Goal: Transaction & Acquisition: Purchase product/service

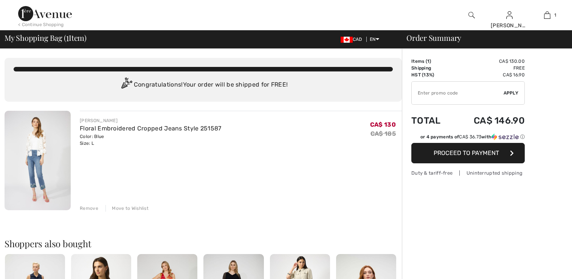
checkbox input "true"
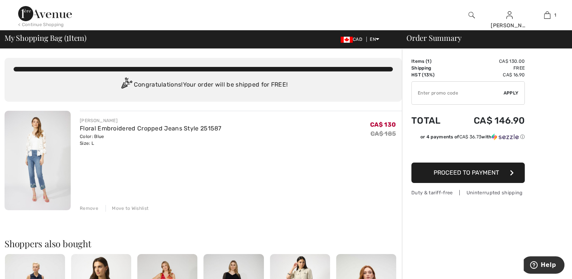
click at [86, 208] on div "Remove" at bounding box center [89, 208] width 19 height 7
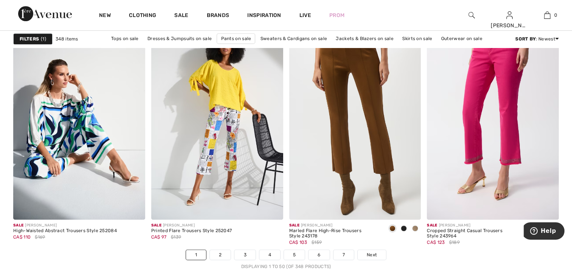
scroll to position [3554, 0]
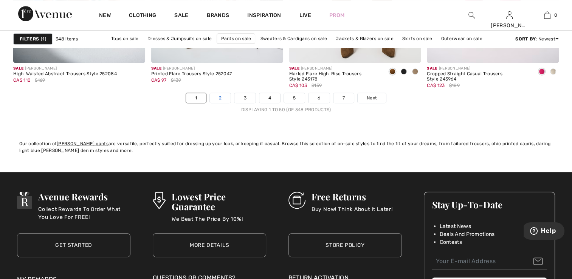
click at [219, 97] on link "2" at bounding box center [220, 98] width 21 height 10
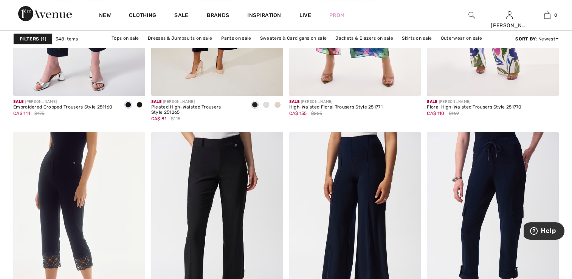
scroll to position [3003, 0]
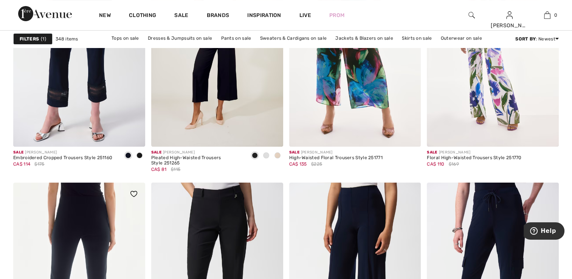
click at [81, 219] on img at bounding box center [79, 282] width 132 height 198
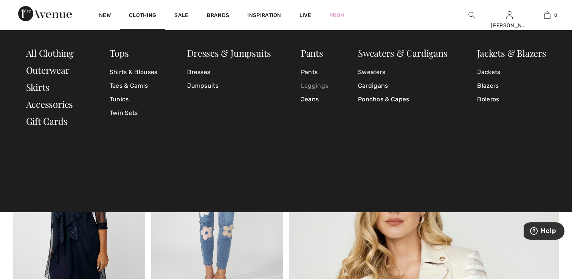
click at [316, 85] on link "Leggings" at bounding box center [314, 86] width 27 height 14
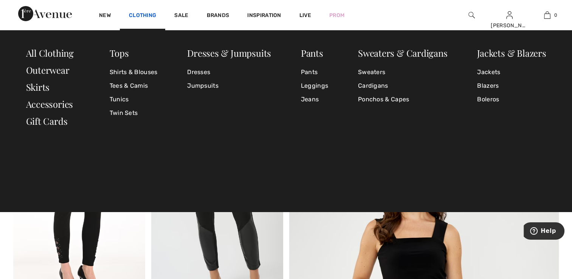
click at [142, 16] on link "Clothing" at bounding box center [142, 16] width 27 height 8
click at [313, 99] on link "Jeans" at bounding box center [314, 100] width 27 height 14
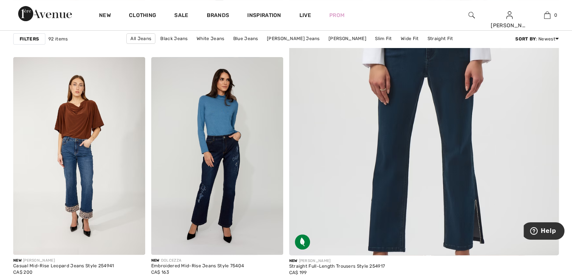
scroll to position [348, 0]
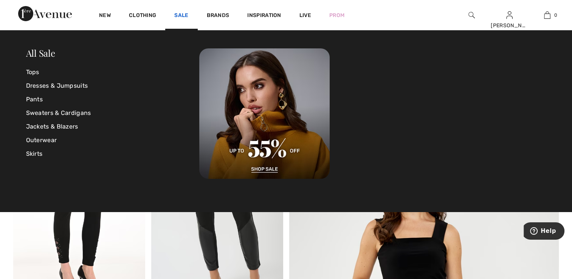
click at [185, 14] on link "Sale" at bounding box center [181, 16] width 14 height 8
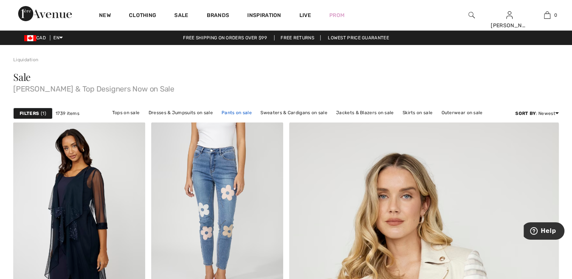
click at [231, 112] on link "Pants on sale" at bounding box center [237, 113] width 38 height 10
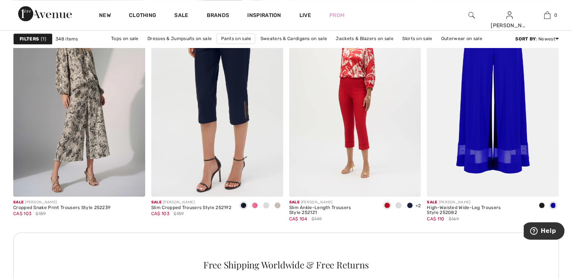
scroll to position [812, 0]
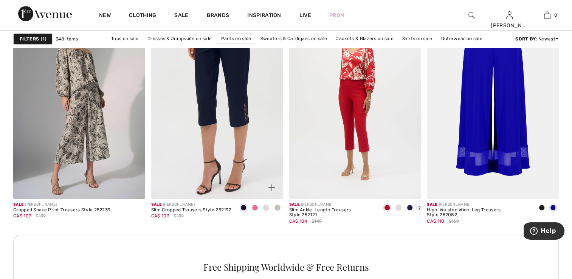
click at [203, 74] on img at bounding box center [217, 100] width 132 height 198
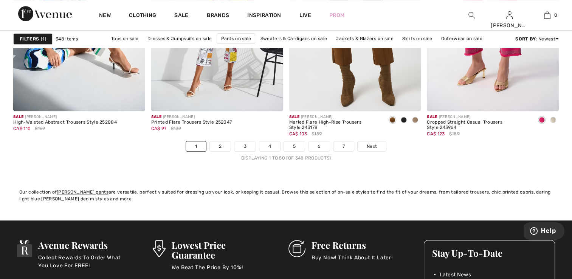
scroll to position [3515, 0]
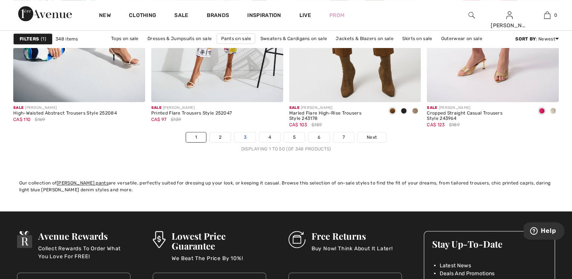
click at [245, 136] on link "3" at bounding box center [244, 137] width 21 height 10
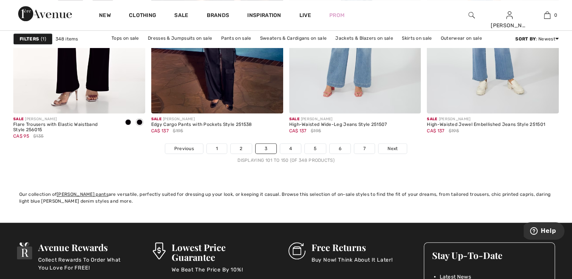
scroll to position [3508, 0]
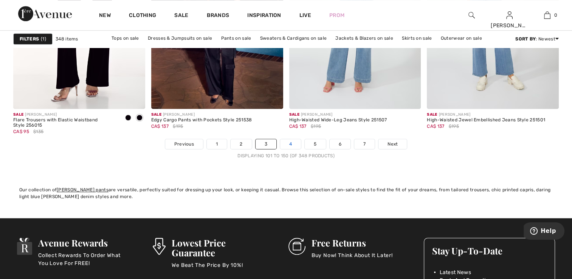
click at [286, 145] on link "4" at bounding box center [290, 144] width 21 height 10
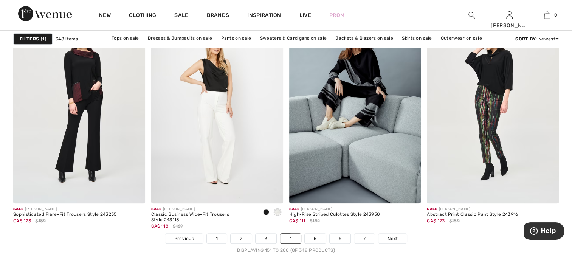
scroll to position [3497, 0]
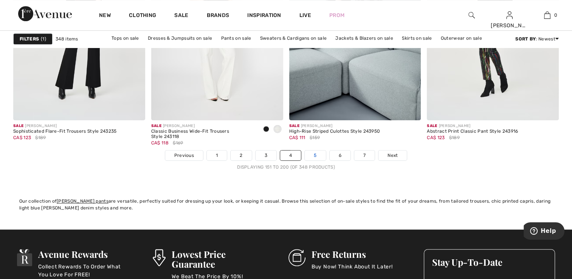
click at [314, 158] on link "5" at bounding box center [315, 155] width 21 height 10
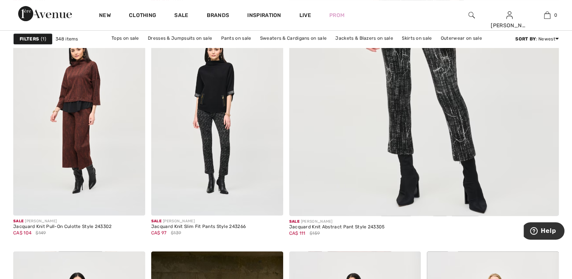
scroll to position [337, 0]
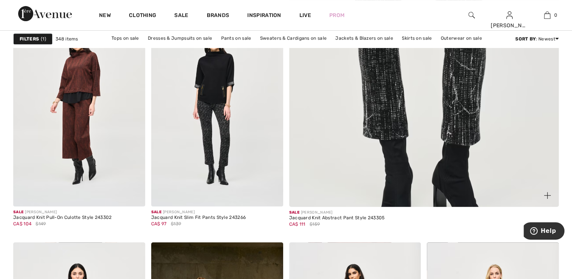
click at [476, 112] on img at bounding box center [424, 17] width 324 height 485
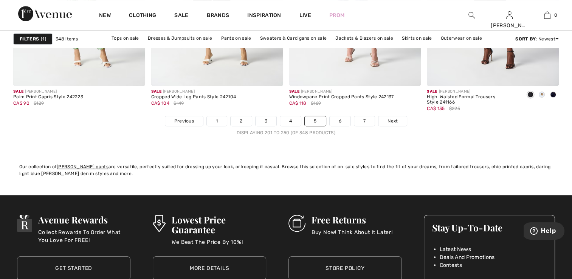
scroll to position [3550, 0]
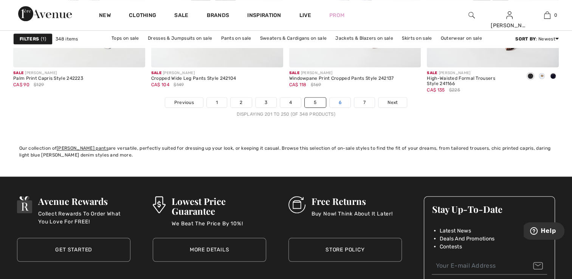
click at [337, 101] on link "6" at bounding box center [340, 103] width 21 height 10
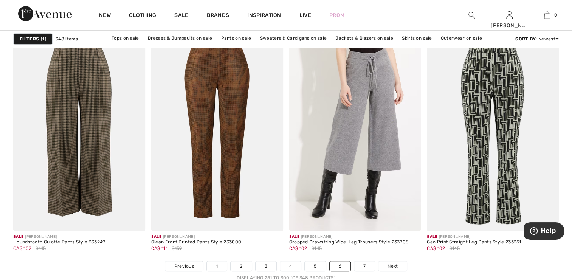
scroll to position [3437, 0]
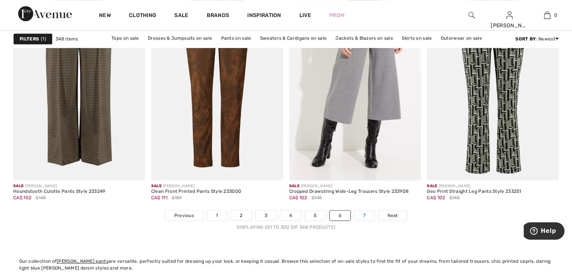
click at [365, 216] on link "7" at bounding box center [364, 216] width 20 height 10
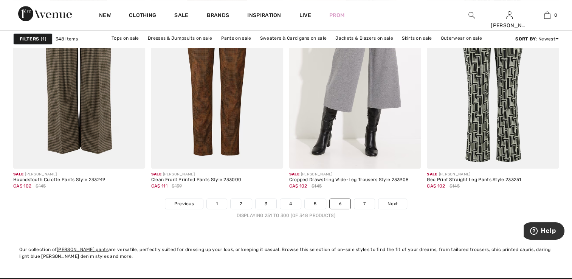
scroll to position [3453, 0]
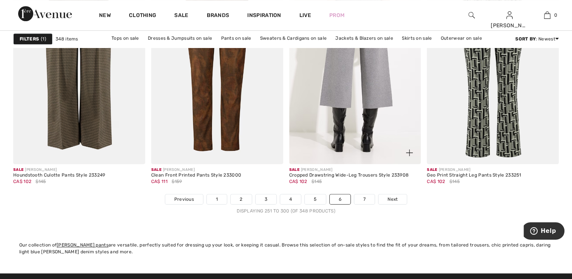
click at [329, 69] on img at bounding box center [355, 65] width 132 height 198
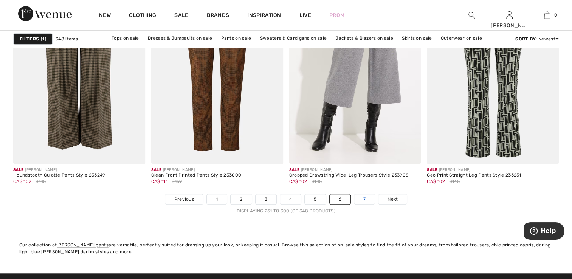
click at [361, 200] on link "7" at bounding box center [364, 199] width 20 height 10
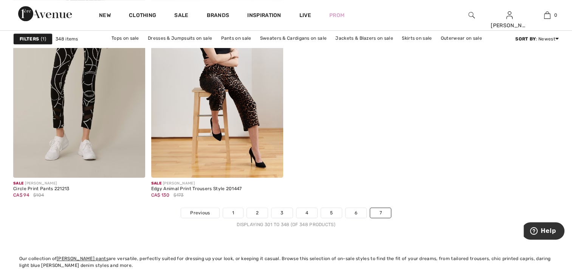
scroll to position [3462, 0]
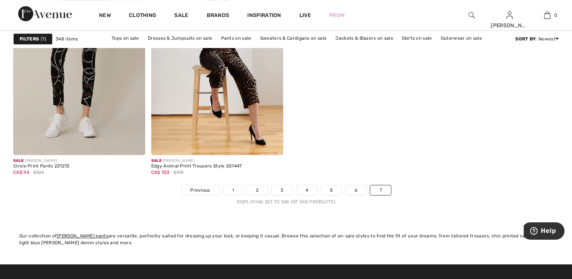
click at [231, 188] on link "1" at bounding box center [233, 190] width 20 height 10
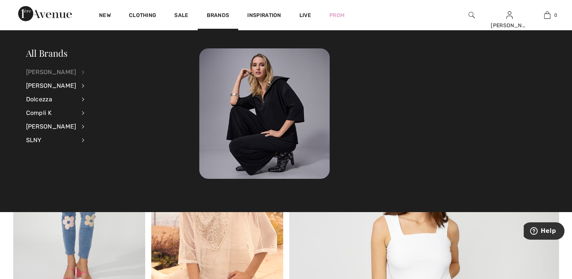
click at [59, 74] on div "[PERSON_NAME]" at bounding box center [51, 72] width 50 height 14
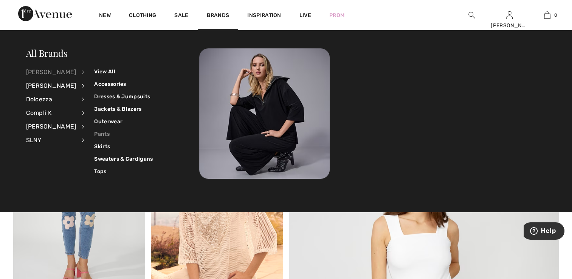
click at [98, 133] on link "Pants" at bounding box center [123, 134] width 59 height 12
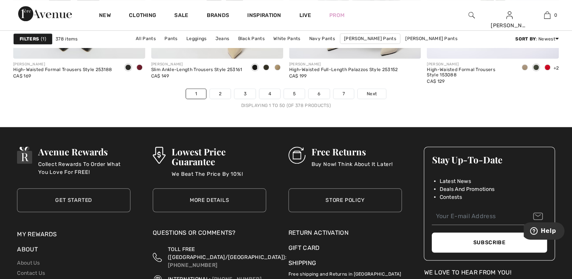
scroll to position [3531, 0]
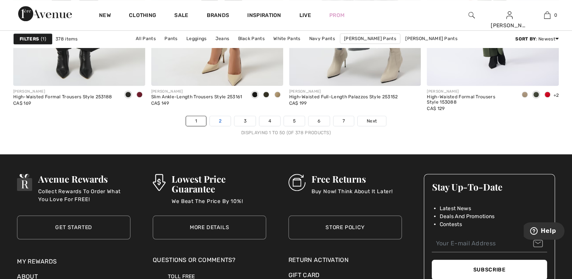
click at [222, 121] on link "2" at bounding box center [220, 121] width 21 height 10
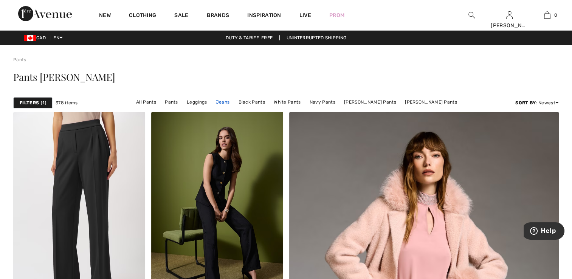
click at [232, 101] on link "Jeans" at bounding box center [223, 102] width 22 height 10
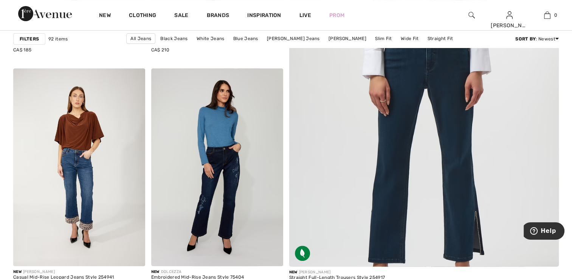
scroll to position [355, 0]
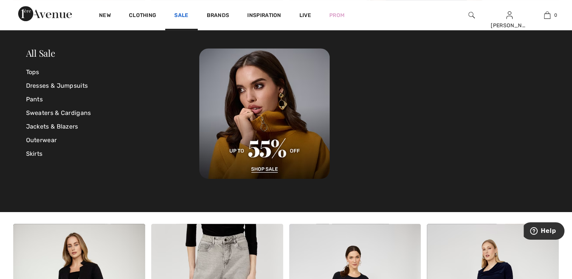
click at [186, 14] on link "Sale" at bounding box center [181, 16] width 14 height 8
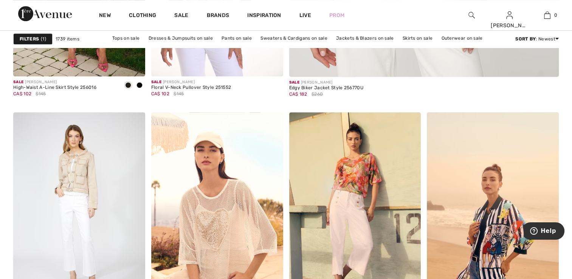
scroll to position [305, 0]
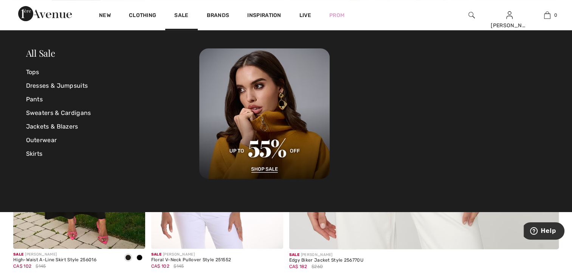
click at [25, 98] on div "All Sale Tops Dresses & Jumpsuits Pants Sweaters & Cardigans Jackets & Blazers …" at bounding box center [286, 113] width 529 height 130
click at [34, 98] on link "Pants" at bounding box center [113, 100] width 174 height 14
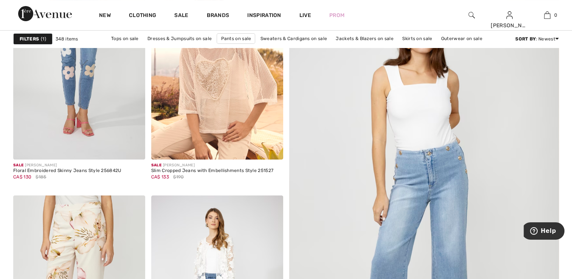
scroll to position [385, 0]
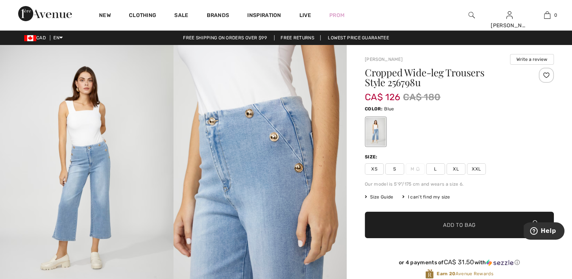
click at [376, 197] on span "Size Guide" at bounding box center [379, 197] width 28 height 7
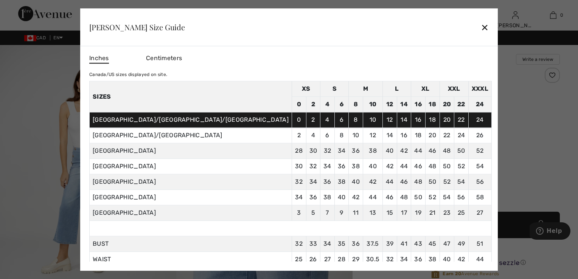
click at [481, 29] on div "✕" at bounding box center [485, 27] width 8 height 16
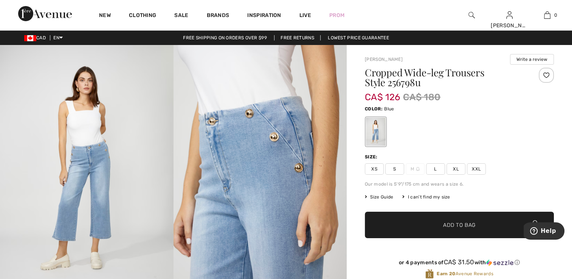
click at [434, 169] on span "L" at bounding box center [435, 168] width 19 height 11
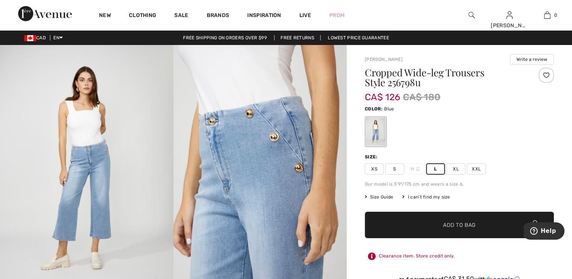
click at [444, 217] on span "✔ Added to Bag Add to Bag" at bounding box center [459, 225] width 189 height 26
click at [487, 113] on button "Proceed to Checkout" at bounding box center [472, 112] width 176 height 20
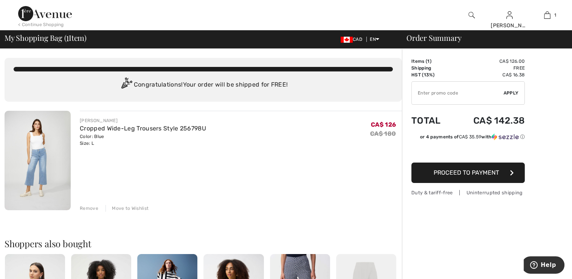
click at [458, 177] on button "Proceed to Payment" at bounding box center [467, 173] width 113 height 20
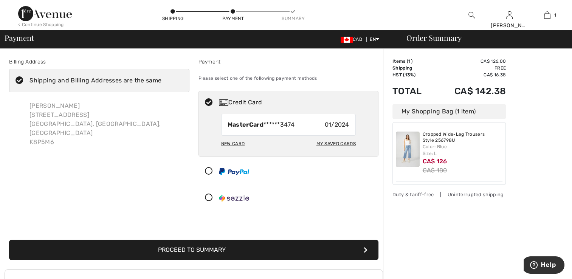
click at [332, 143] on div "My Saved Cards" at bounding box center [335, 143] width 39 height 13
radio input "true"
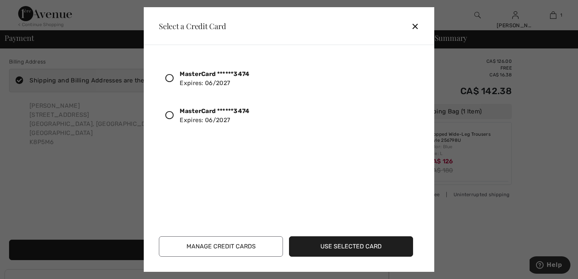
click at [172, 117] on icon at bounding box center [169, 115] width 8 height 8
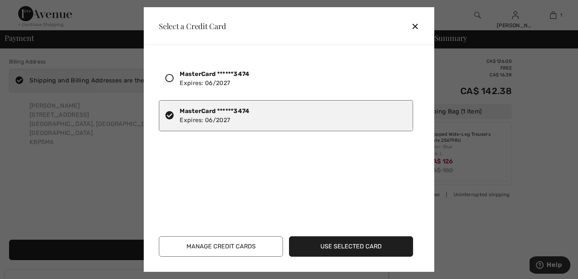
click at [358, 250] on button "Use Selected Card" at bounding box center [351, 246] width 124 height 20
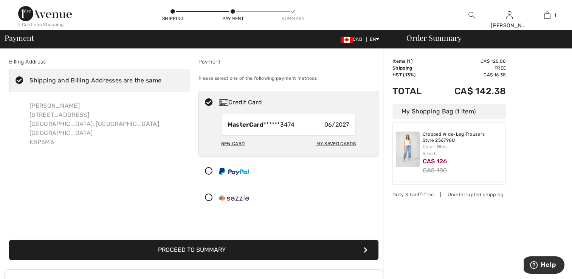
click at [204, 248] on button "Proceed to Summary" at bounding box center [193, 250] width 369 height 20
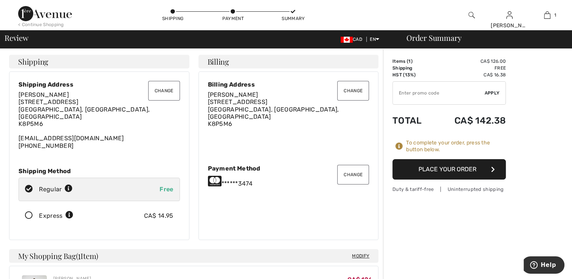
click at [444, 170] on button "Place Your Order" at bounding box center [448, 169] width 113 height 20
